Goal: Task Accomplishment & Management: Manage account settings

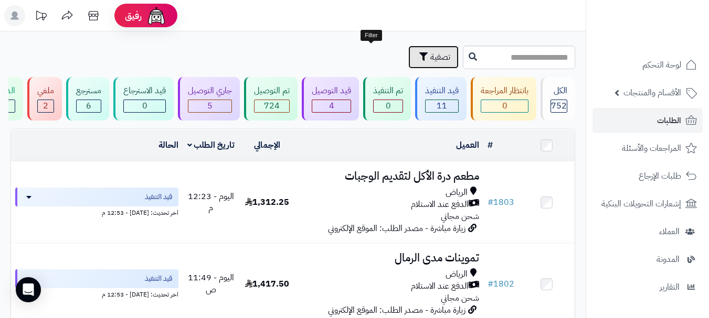
click at [430, 55] on span "تصفية" at bounding box center [440, 57] width 20 height 13
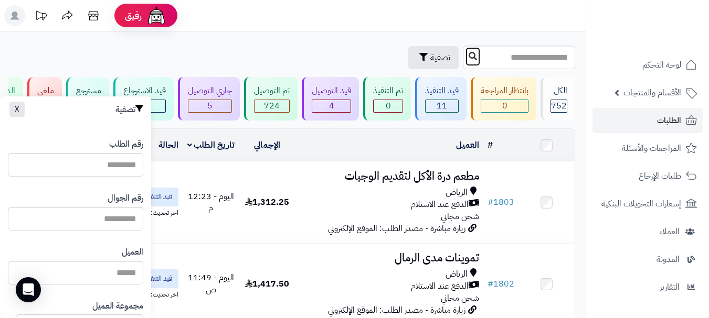
click at [465, 60] on button at bounding box center [473, 57] width 16 height 20
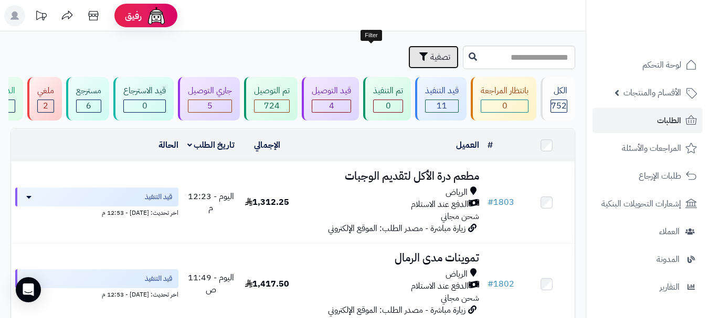
drag, startPoint x: 375, startPoint y: 56, endPoint x: 368, endPoint y: 60, distance: 7.7
click at [430, 58] on span "تصفية" at bounding box center [440, 57] width 20 height 13
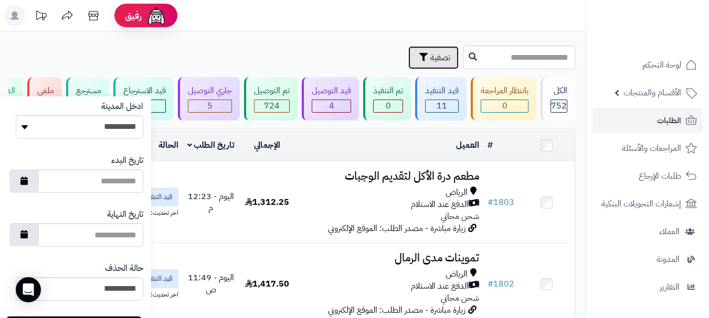
scroll to position [623, 0]
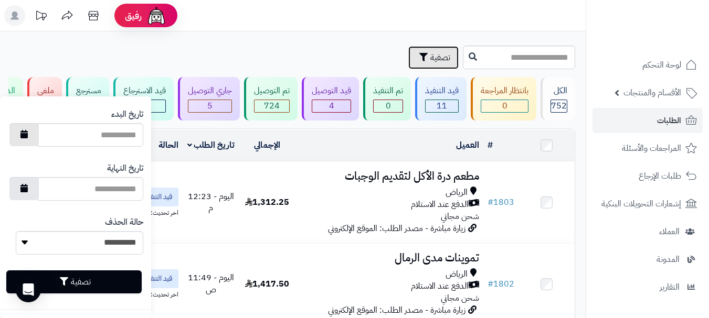
click at [39, 142] on button "button" at bounding box center [23, 134] width 29 height 23
type input "**********"
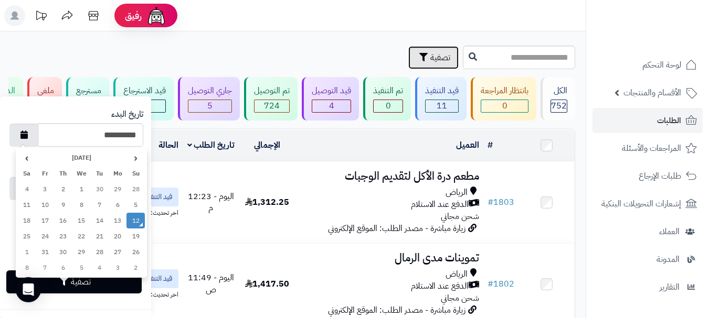
drag, startPoint x: 134, startPoint y: 222, endPoint x: 90, endPoint y: 204, distance: 47.7
click at [133, 222] on td "12" at bounding box center [135, 221] width 18 height 16
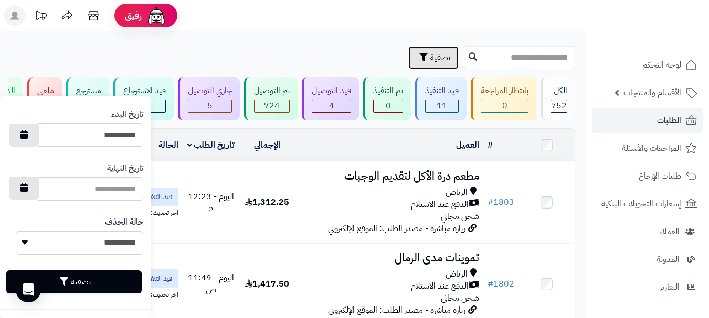
click at [34, 183] on button "button" at bounding box center [23, 188] width 29 height 23
type input "**********"
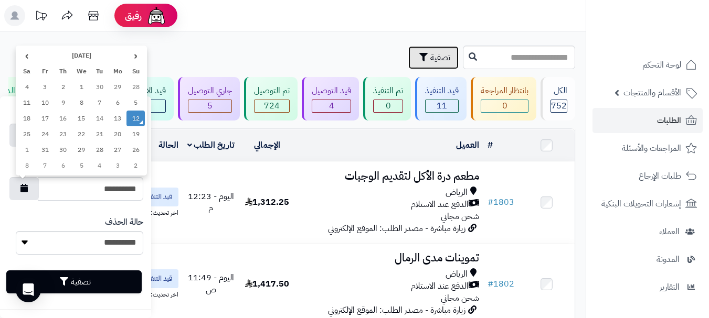
click at [136, 121] on td "12" at bounding box center [135, 119] width 18 height 16
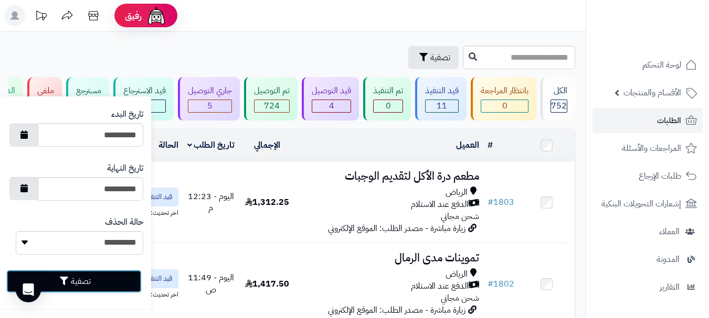
click at [89, 279] on button "تصفية" at bounding box center [73, 281] width 135 height 23
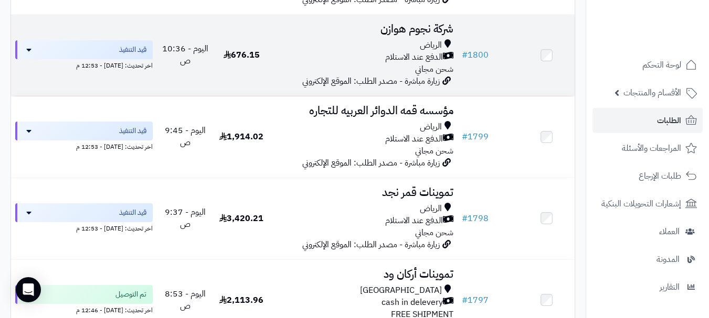
scroll to position [262, 0]
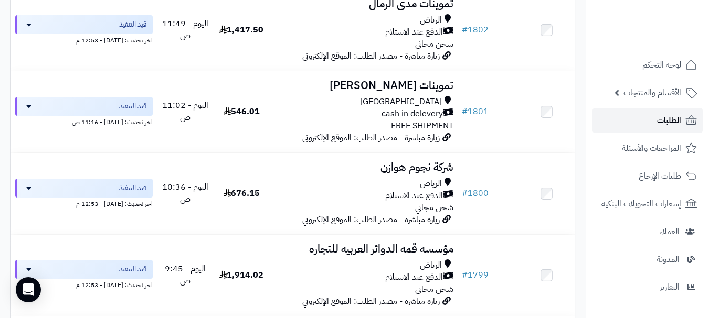
click at [660, 126] on span "الطلبات" at bounding box center [669, 120] width 24 height 15
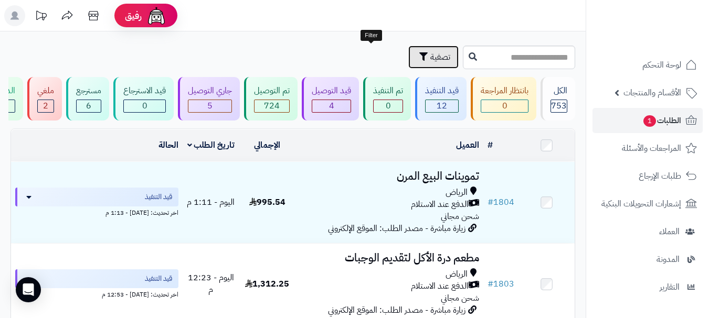
drag, startPoint x: 365, startPoint y: 58, endPoint x: 272, endPoint y: 113, distance: 108.4
click at [419, 58] on icon "button" at bounding box center [423, 56] width 8 height 8
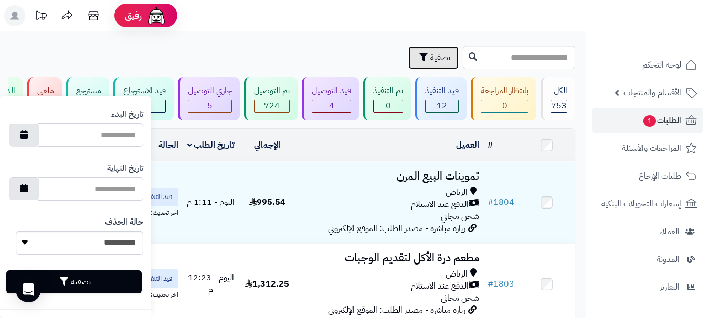
scroll to position [612, 0]
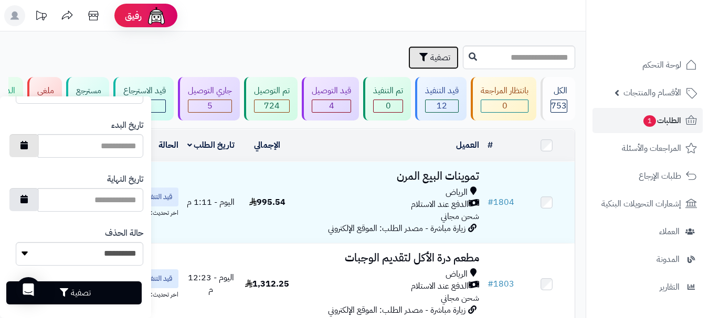
click at [34, 150] on button "button" at bounding box center [23, 145] width 29 height 23
type input "**********"
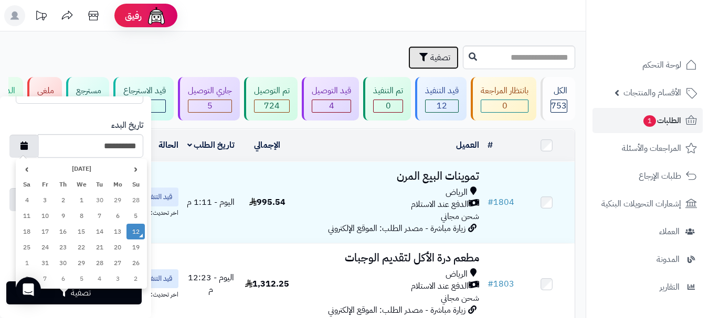
click at [136, 230] on td "12" at bounding box center [135, 232] width 18 height 16
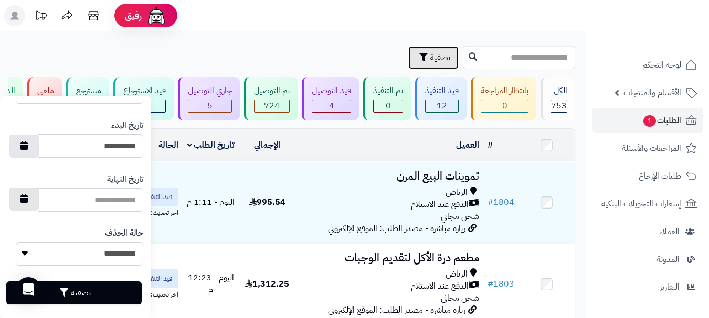
click at [37, 201] on button "button" at bounding box center [23, 199] width 29 height 23
type input "**********"
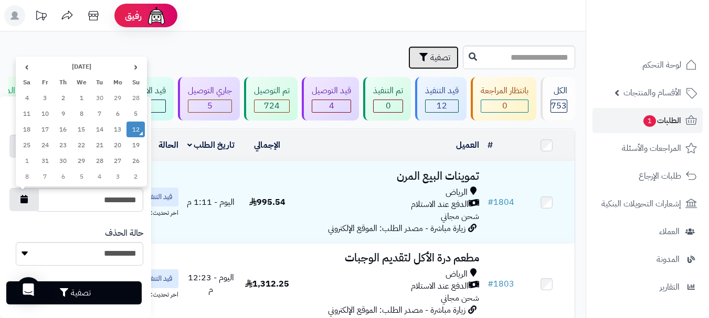
drag, startPoint x: 136, startPoint y: 129, endPoint x: 109, endPoint y: 207, distance: 82.1
click at [135, 129] on td "12" at bounding box center [135, 130] width 18 height 16
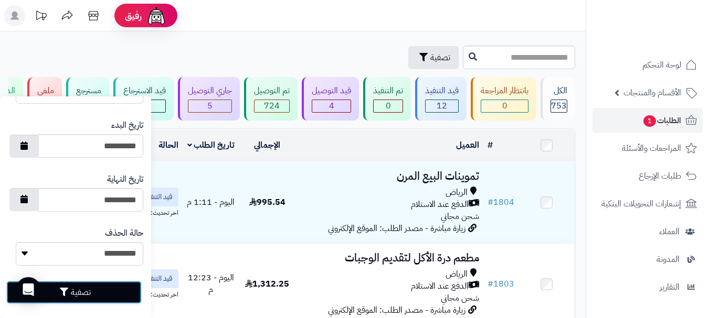
click at [79, 301] on button "تصفية" at bounding box center [73, 292] width 135 height 23
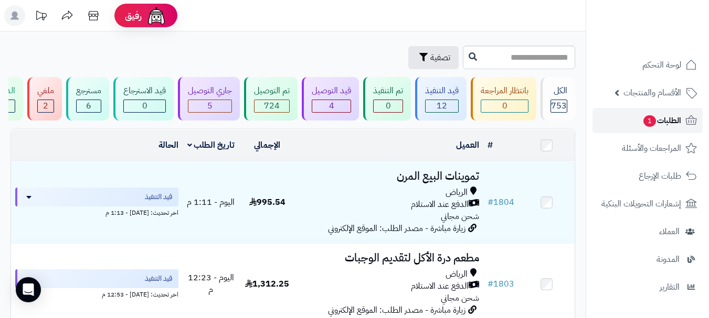
click at [623, 126] on link "الطلبات 1" at bounding box center [647, 120] width 110 height 25
click at [640, 124] on link "الطلبات 1" at bounding box center [647, 120] width 110 height 25
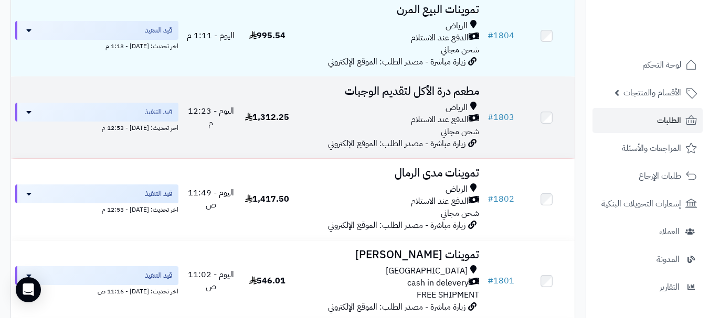
scroll to position [157, 0]
